Goal: Task Accomplishment & Management: Complete application form

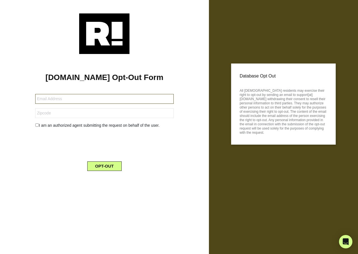
type input "[EMAIL_ADDRESS][DOMAIN_NAME]"
type input "54720"
type input "[EMAIL_ADDRESS][DOMAIN_NAME]"
type input "91326"
